Goal: Task Accomplishment & Management: Use online tool/utility

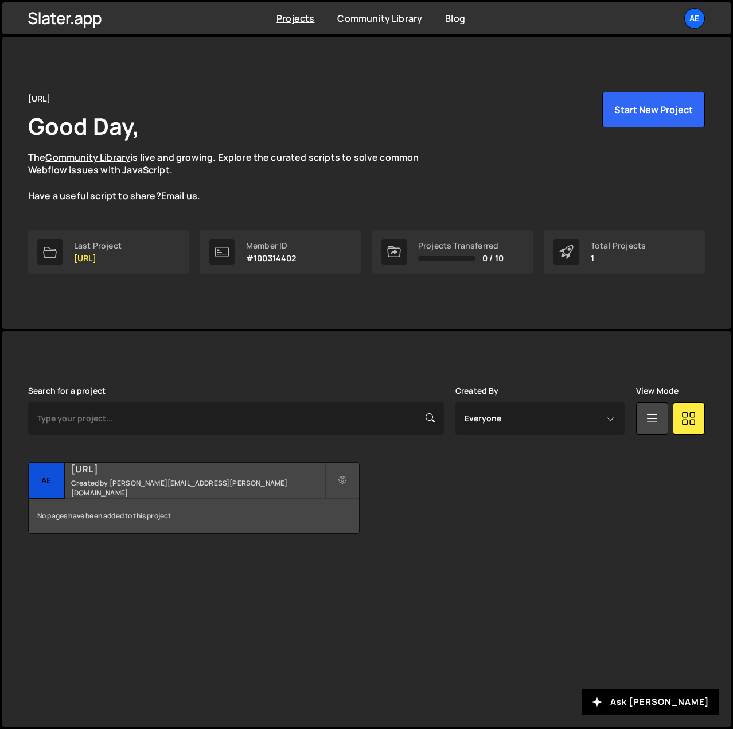
click at [193, 487] on small "Created by [PERSON_NAME][EMAIL_ADDRESS][PERSON_NAME][DOMAIN_NAME]" at bounding box center [198, 488] width 254 height 20
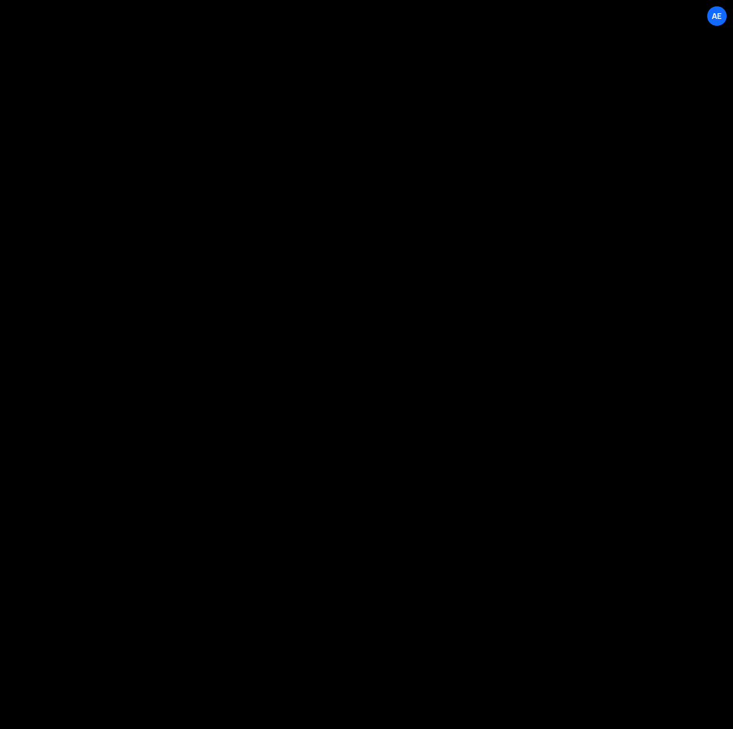
select select "68c830d9ed5fa62ff85e9792"
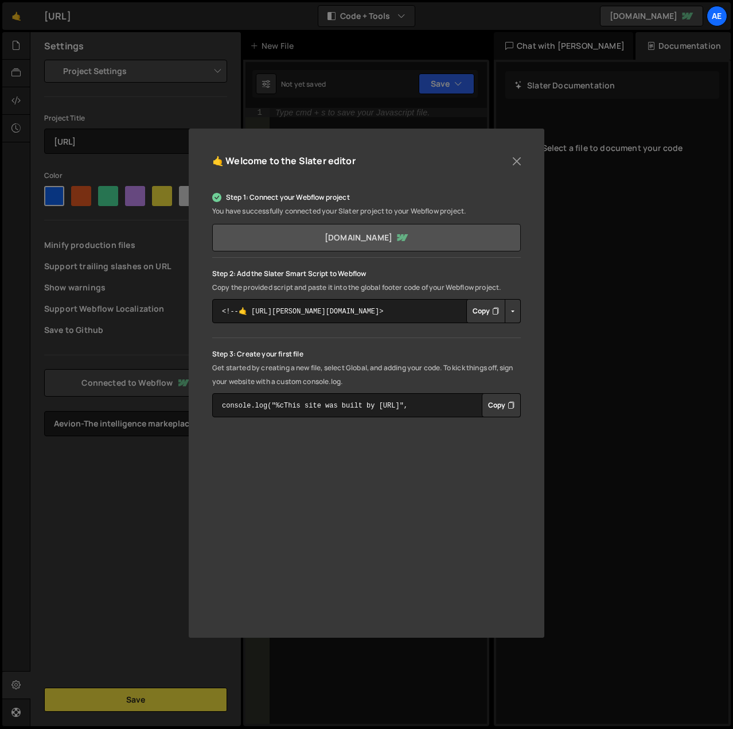
click at [493, 232] on link "[DOMAIN_NAME]" at bounding box center [366, 238] width 309 height 28
click at [499, 312] on icon "Button group with nested dropdown" at bounding box center [495, 310] width 7 height 11
click at [505, 407] on button "Copy" at bounding box center [501, 405] width 39 height 24
click at [519, 164] on button "Close" at bounding box center [516, 161] width 17 height 17
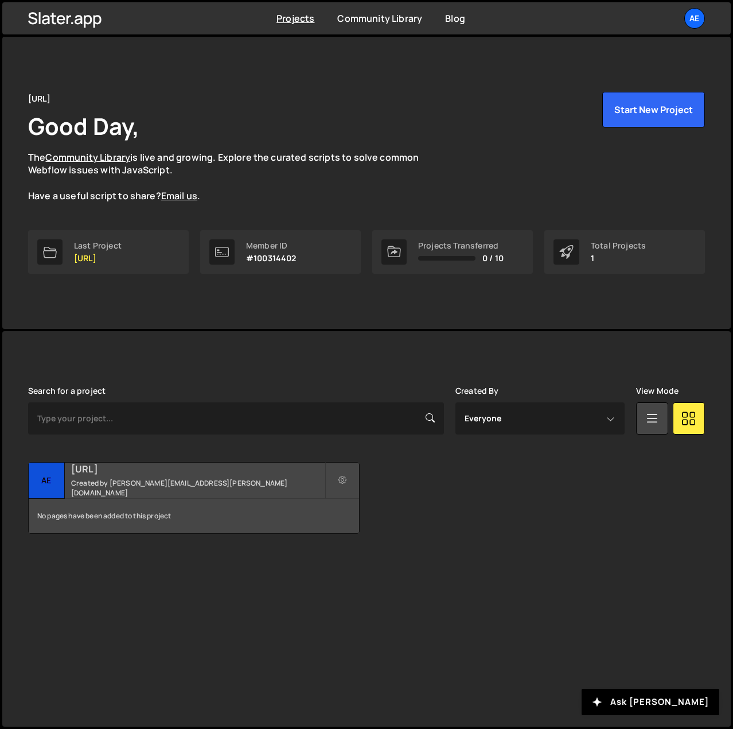
click at [183, 484] on small "Created by [PERSON_NAME][EMAIL_ADDRESS][PERSON_NAME][DOMAIN_NAME]" at bounding box center [198, 488] width 254 height 20
click at [137, 516] on div "No pages have been added to this project" at bounding box center [194, 516] width 330 height 34
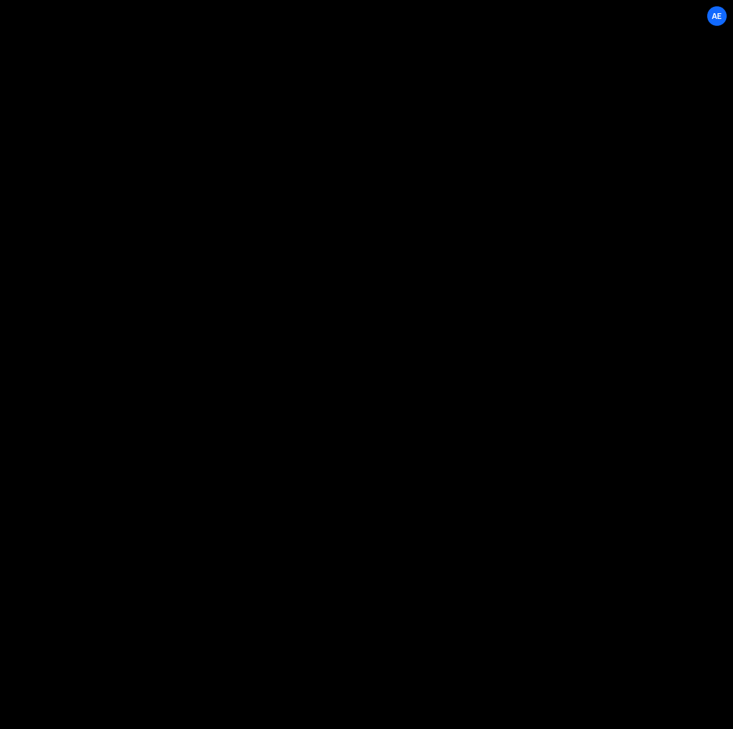
select select "68c830d9ed5fa62ff85e9792"
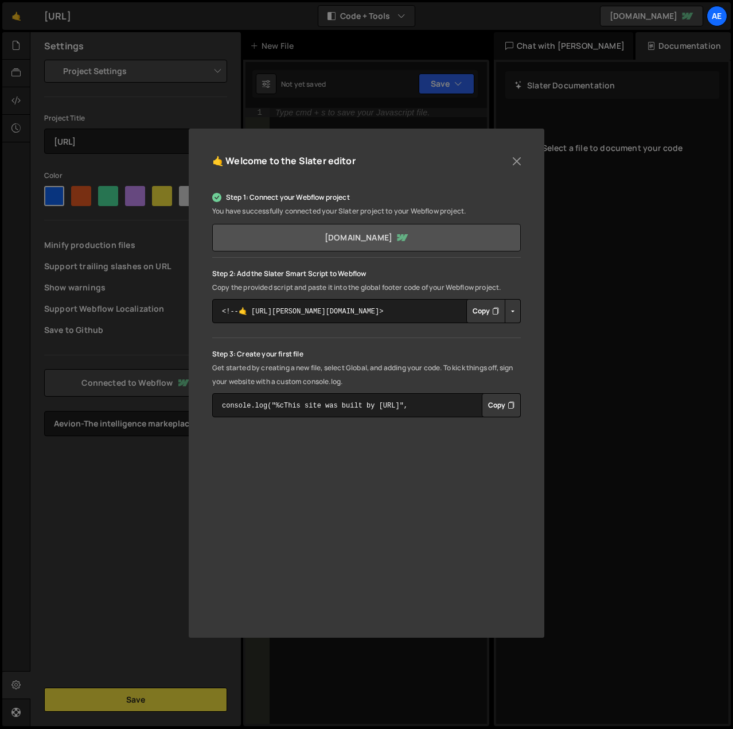
click at [449, 235] on link "[DOMAIN_NAME]" at bounding box center [366, 238] width 309 height 28
click at [513, 407] on icon "Button group with nested dropdown" at bounding box center [511, 404] width 7 height 11
click at [481, 313] on button "Copy" at bounding box center [485, 311] width 39 height 24
click at [488, 235] on link "[DOMAIN_NAME]" at bounding box center [366, 238] width 309 height 28
